Goal: Information Seeking & Learning: Understand process/instructions

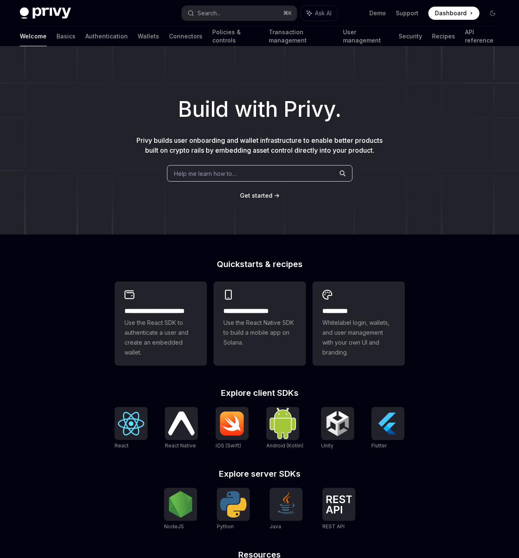
scroll to position [98, 0]
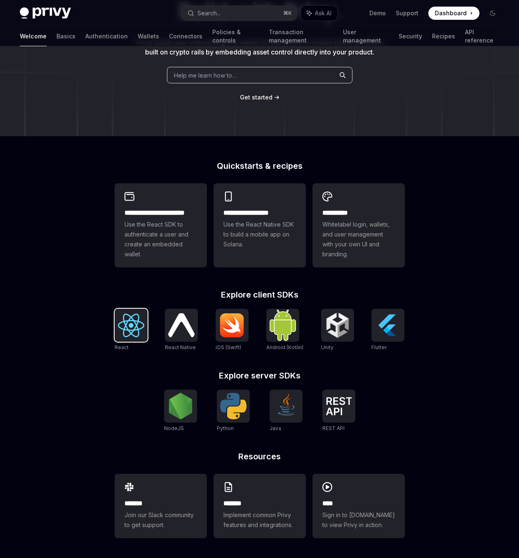
click at [134, 327] on img at bounding box center [131, 325] width 26 height 24
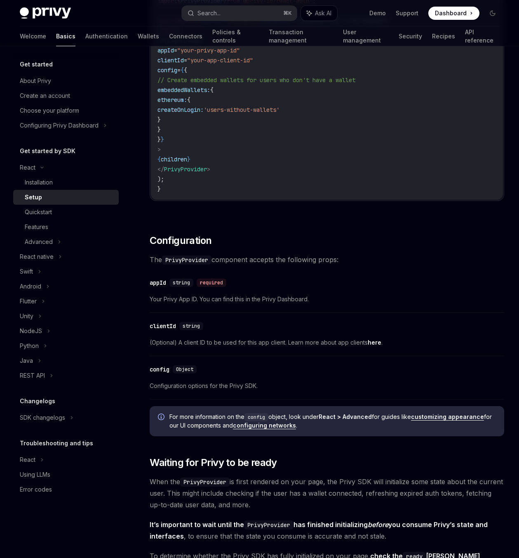
scroll to position [425, 0]
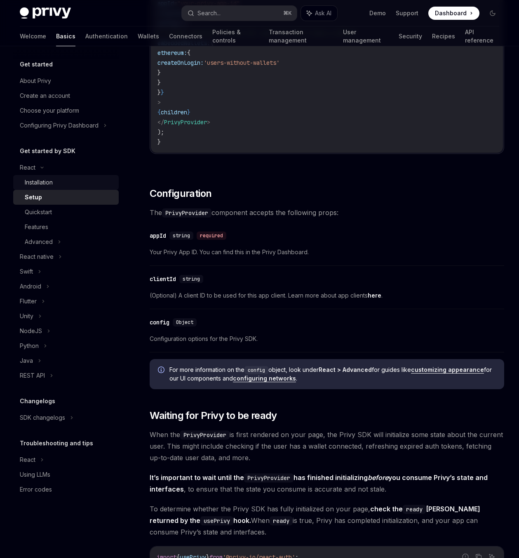
click at [36, 179] on div "Installation" at bounding box center [39, 182] width 28 height 10
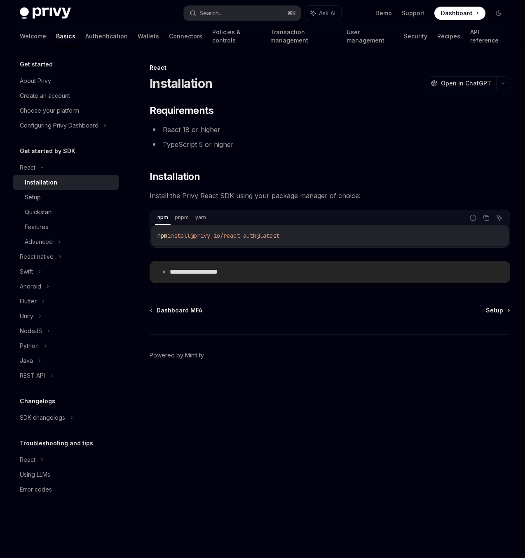
drag, startPoint x: 194, startPoint y: 269, endPoint x: 240, endPoint y: 261, distance: 46.9
click at [194, 269] on p "**********" at bounding box center [204, 272] width 68 height 8
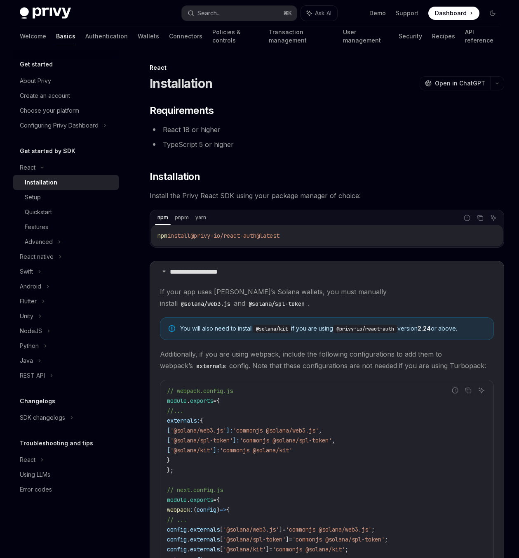
drag, startPoint x: 293, startPoint y: 235, endPoint x: 196, endPoint y: 233, distance: 97.3
click at [195, 234] on code "npm install @privy-io/react-auth@latest" at bounding box center [327, 236] width 339 height 10
click at [312, 177] on h2 "​ Installation" at bounding box center [327, 176] width 355 height 13
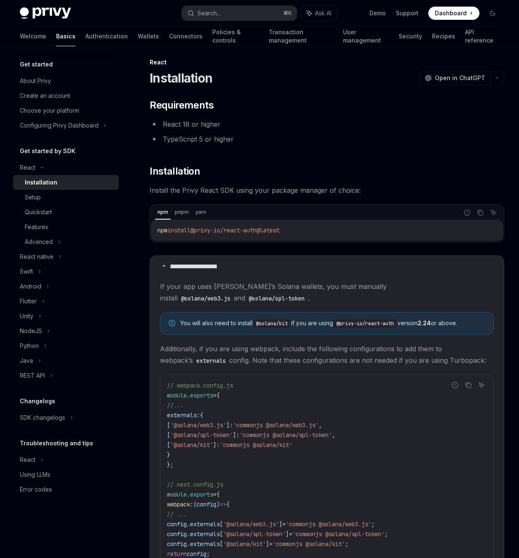
scroll to position [175, 0]
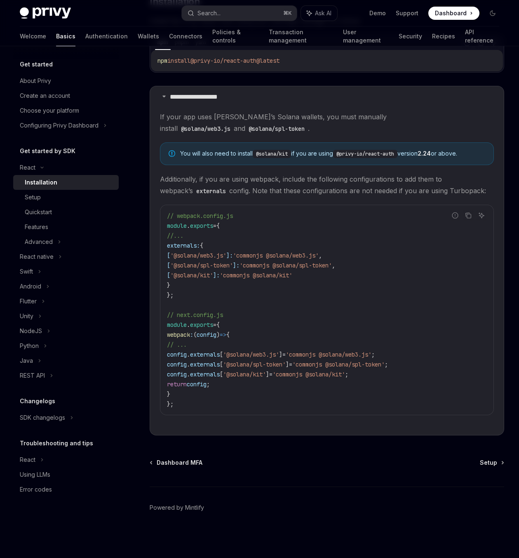
type textarea "*"
